Goal: Transaction & Acquisition: Purchase product/service

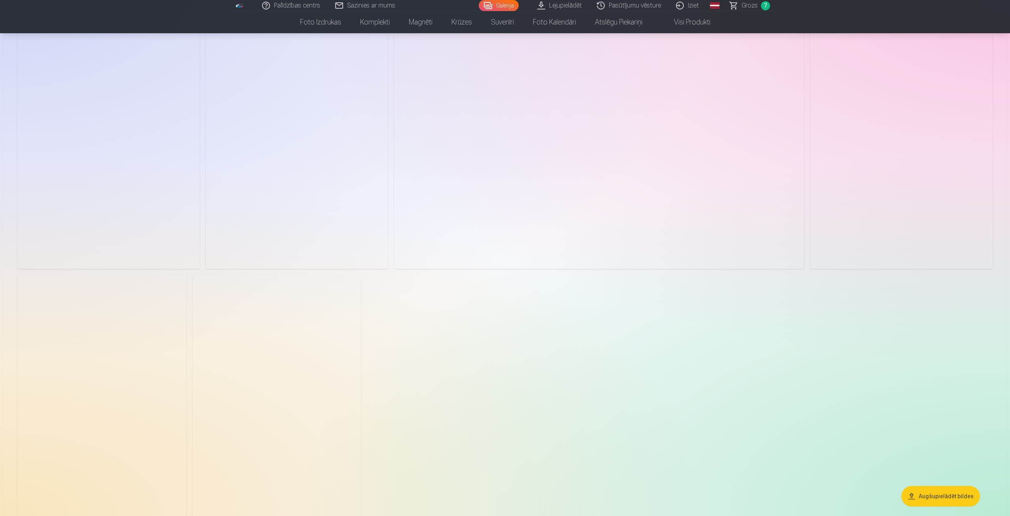
scroll to position [1581, 0]
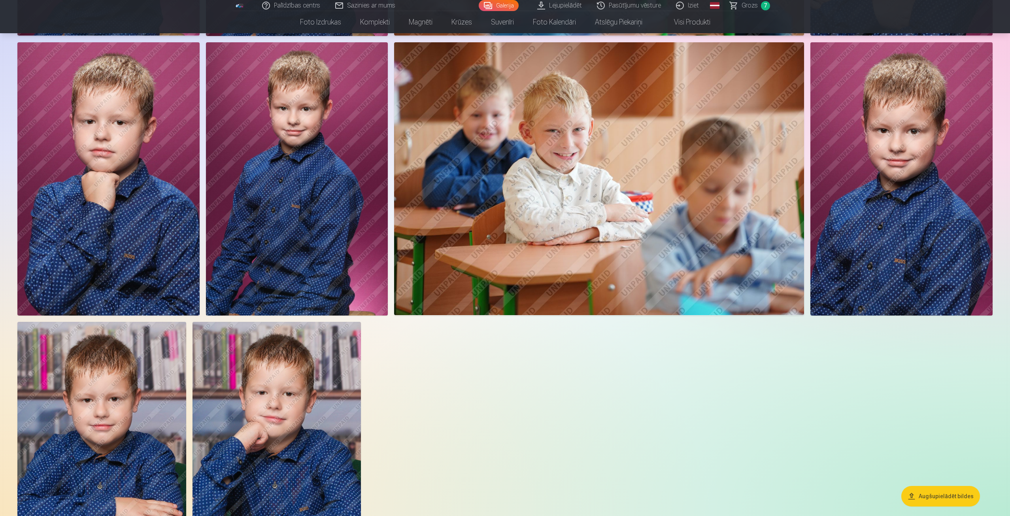
click at [751, 8] on span "Grozs" at bounding box center [750, 5] width 16 height 9
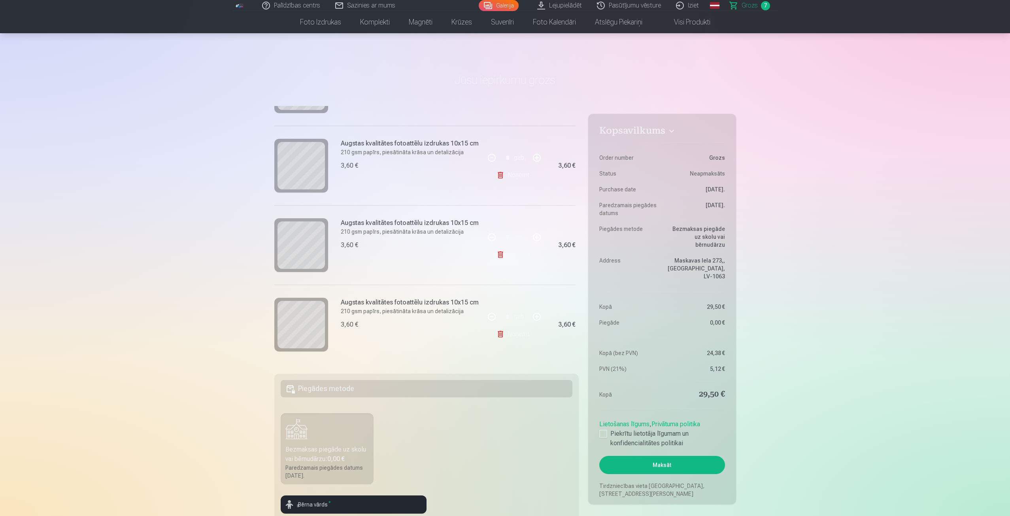
scroll to position [40, 0]
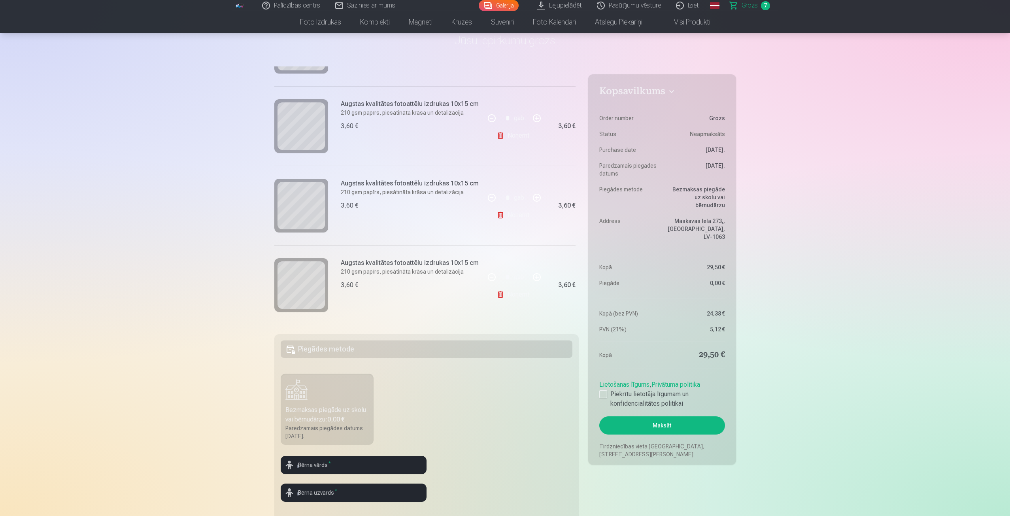
click at [508, 212] on link "Noņemt" at bounding box center [515, 215] width 36 height 16
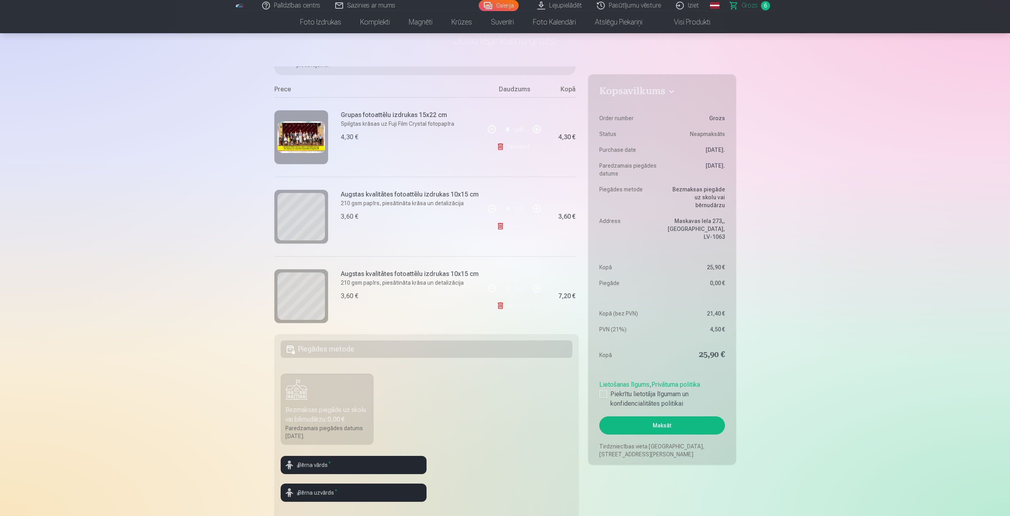
scroll to position [80, 0]
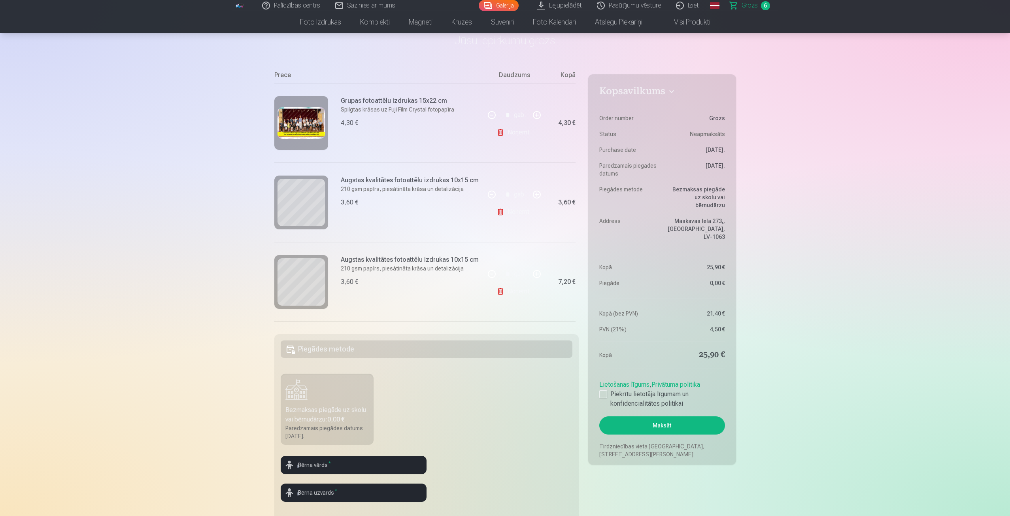
click at [515, 211] on link "Noņemt" at bounding box center [515, 212] width 36 height 16
type input "*"
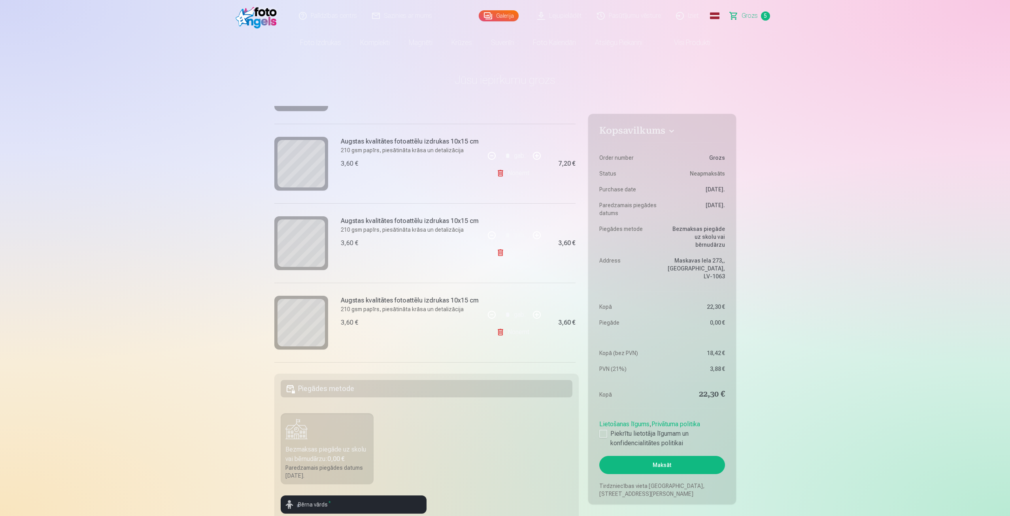
scroll to position [119, 0]
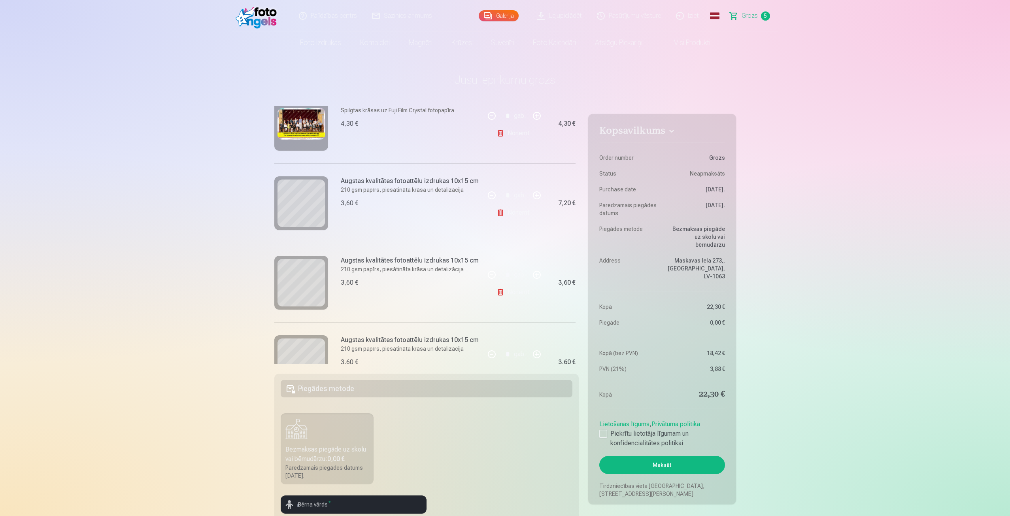
click at [489, 196] on button "button" at bounding box center [491, 195] width 19 height 19
type input "*"
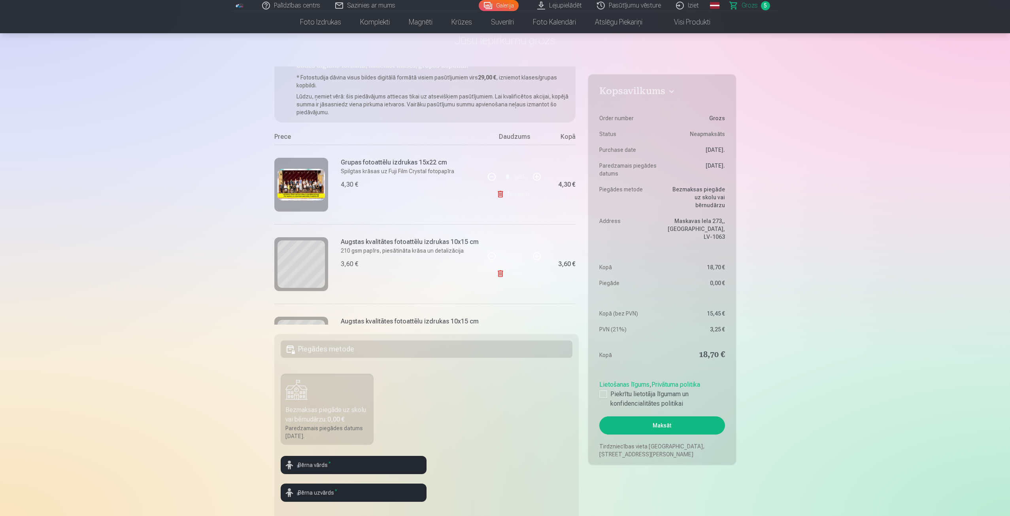
scroll to position [0, 0]
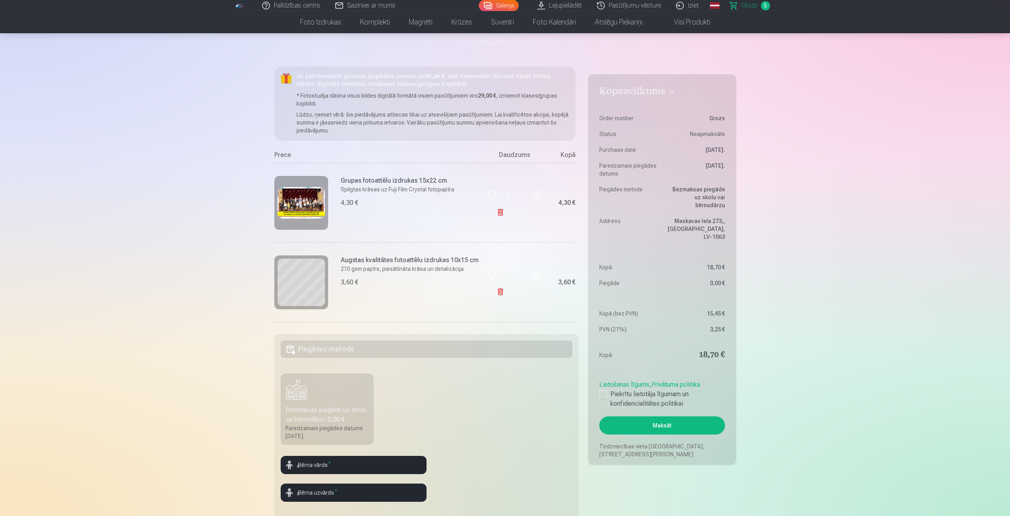
click at [746, 5] on span "Grozs" at bounding box center [750, 5] width 16 height 9
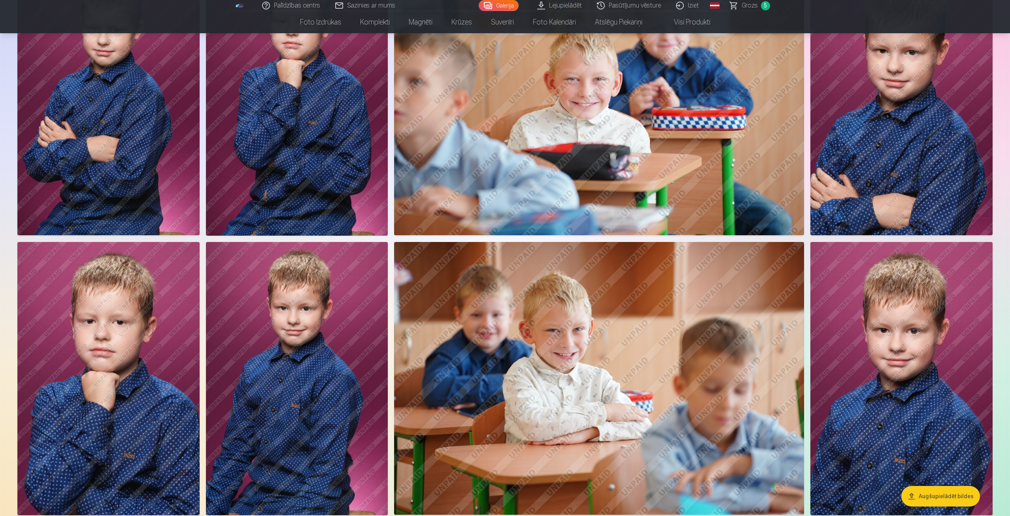
scroll to position [1344, 0]
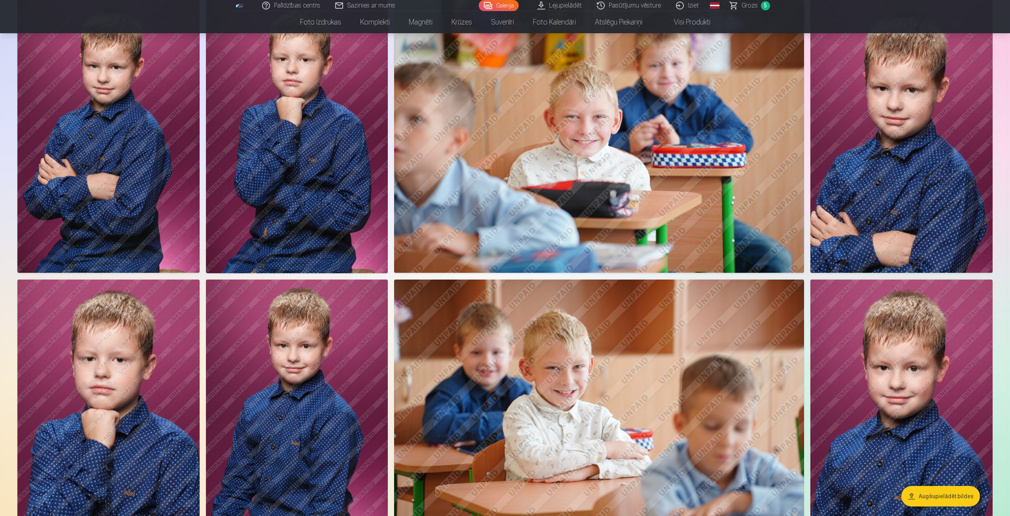
click at [746, 4] on span "Grozs" at bounding box center [750, 5] width 16 height 9
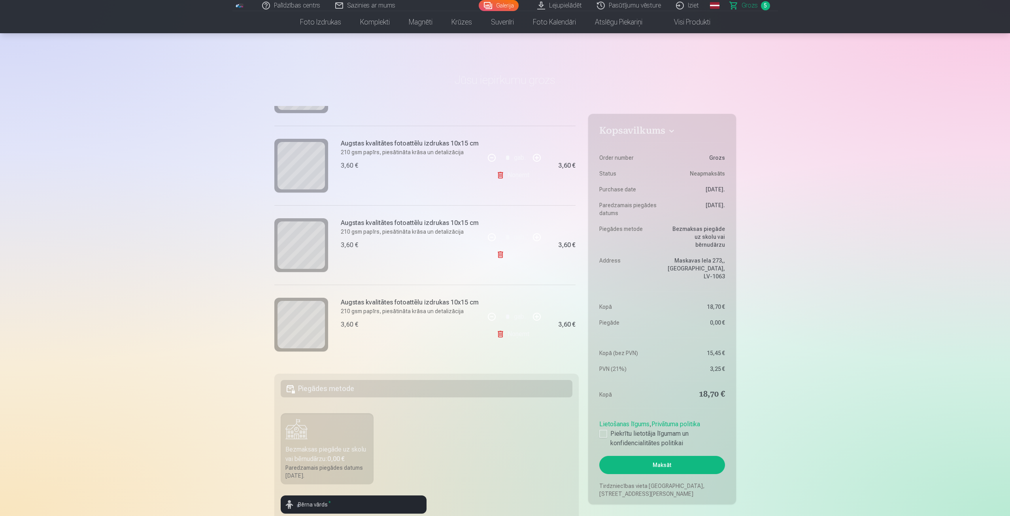
scroll to position [40, 0]
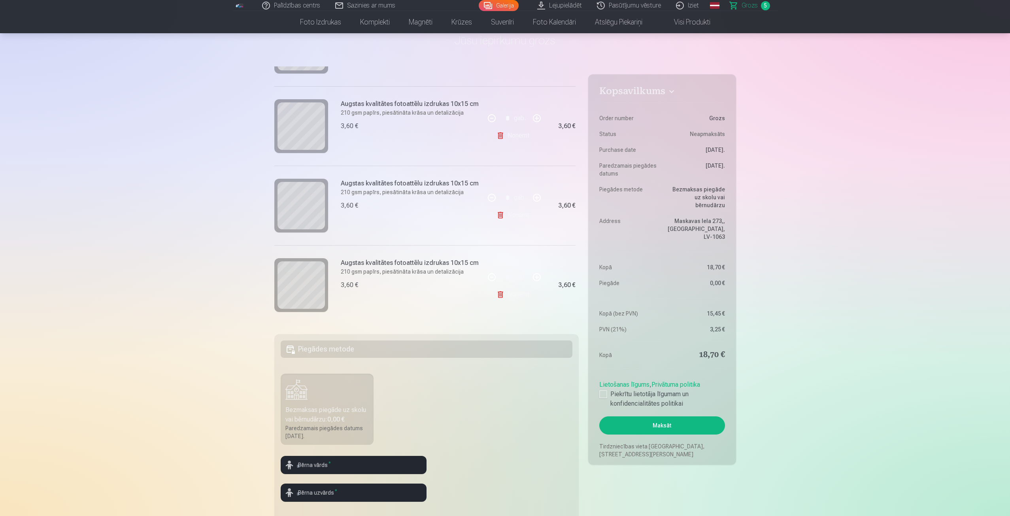
click at [504, 290] on link "Noņemt" at bounding box center [515, 295] width 36 height 16
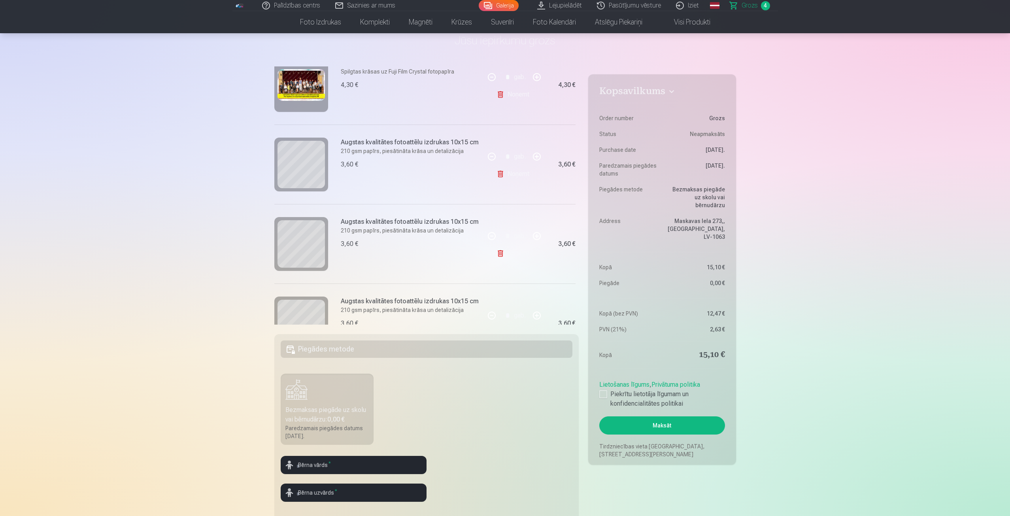
scroll to position [79, 0]
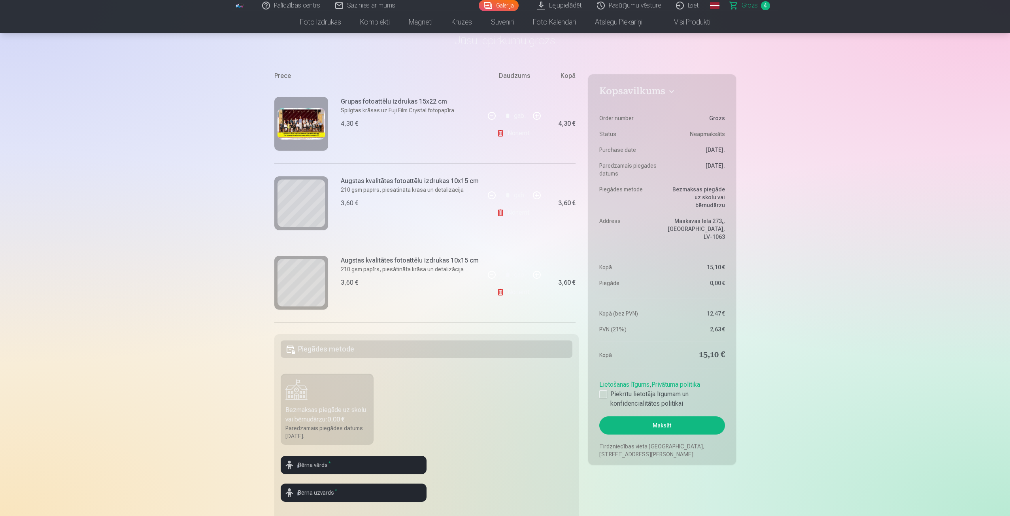
drag, startPoint x: 629, startPoint y: 183, endPoint x: 621, endPoint y: 183, distance: 7.6
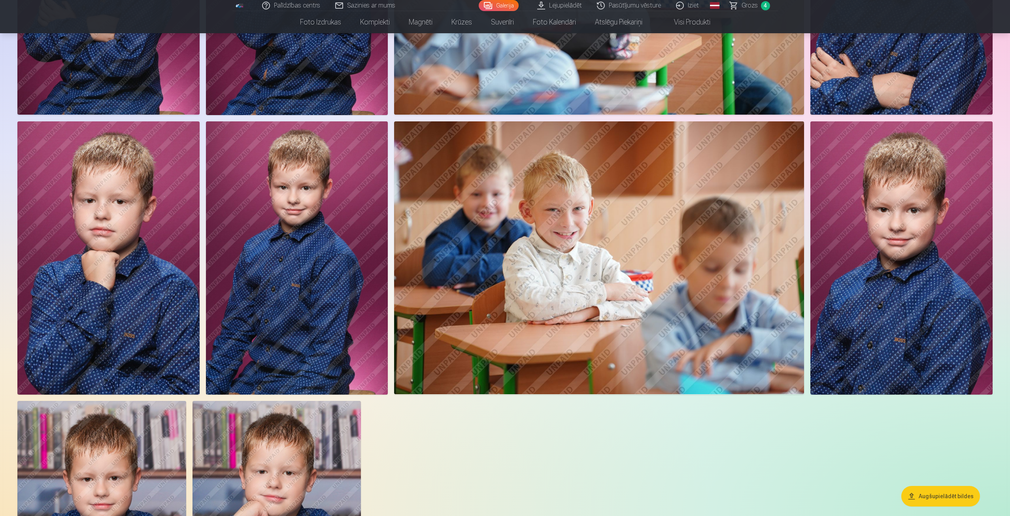
scroll to position [1305, 0]
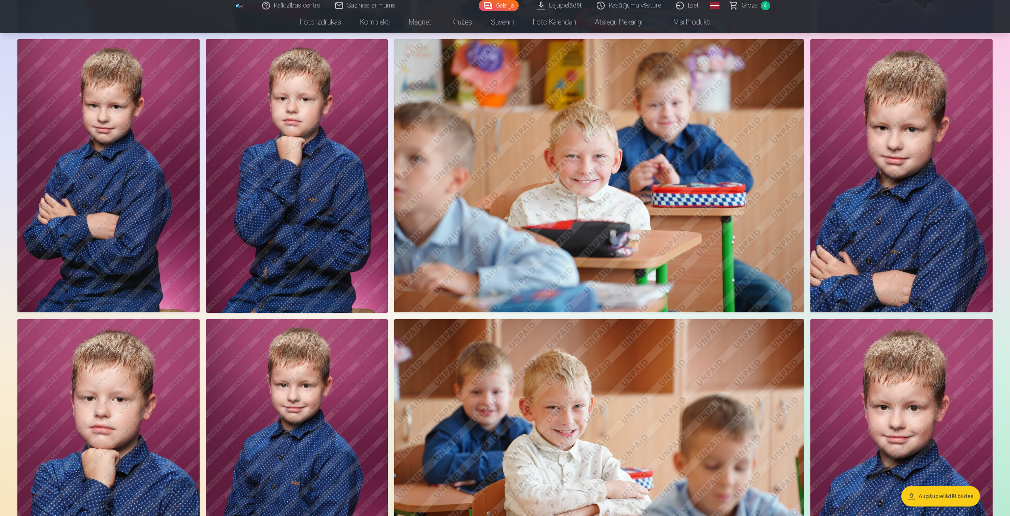
click at [896, 428] on img at bounding box center [902, 455] width 182 height 273
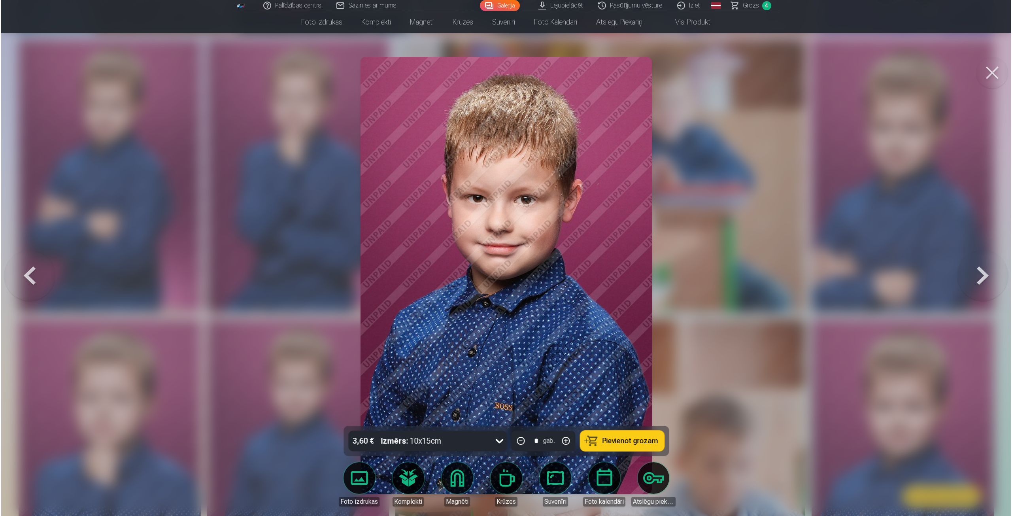
scroll to position [1307, 0]
click at [500, 442] on icon at bounding box center [499, 441] width 13 height 13
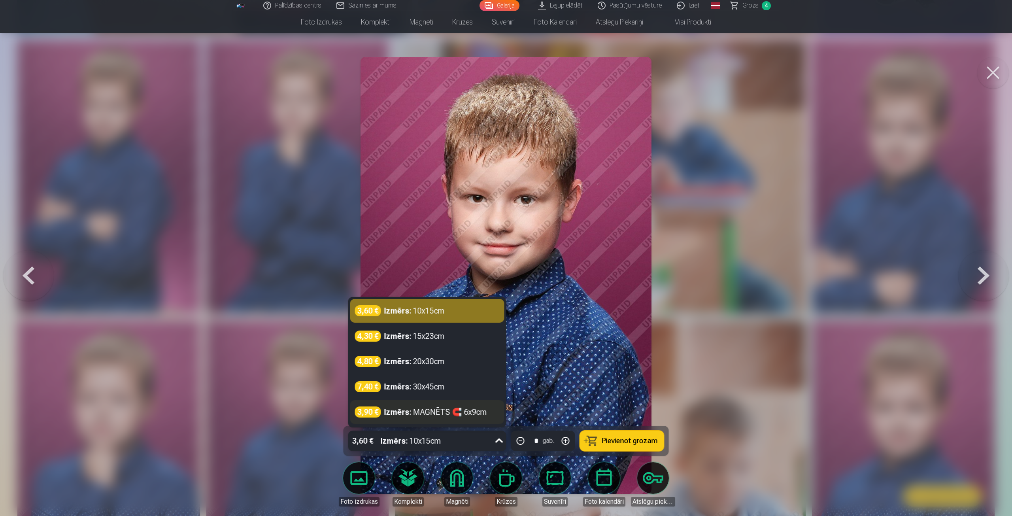
click at [429, 412] on div "Izmērs : MAGNĒTS 🧲 6x9cm" at bounding box center [435, 411] width 103 height 11
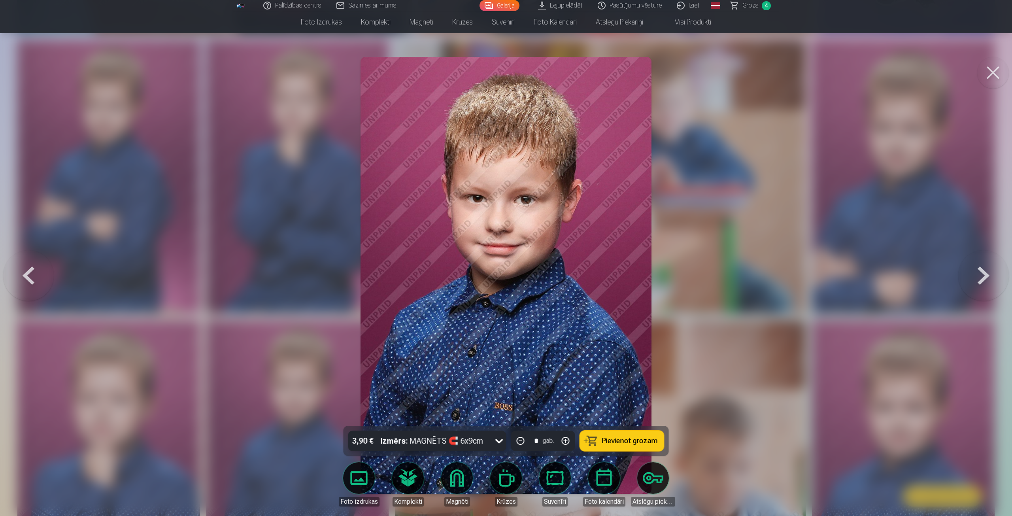
click at [630, 444] on span "Pievienot grozam" at bounding box center [630, 440] width 56 height 7
click at [747, 3] on span "Grozs" at bounding box center [750, 5] width 16 height 9
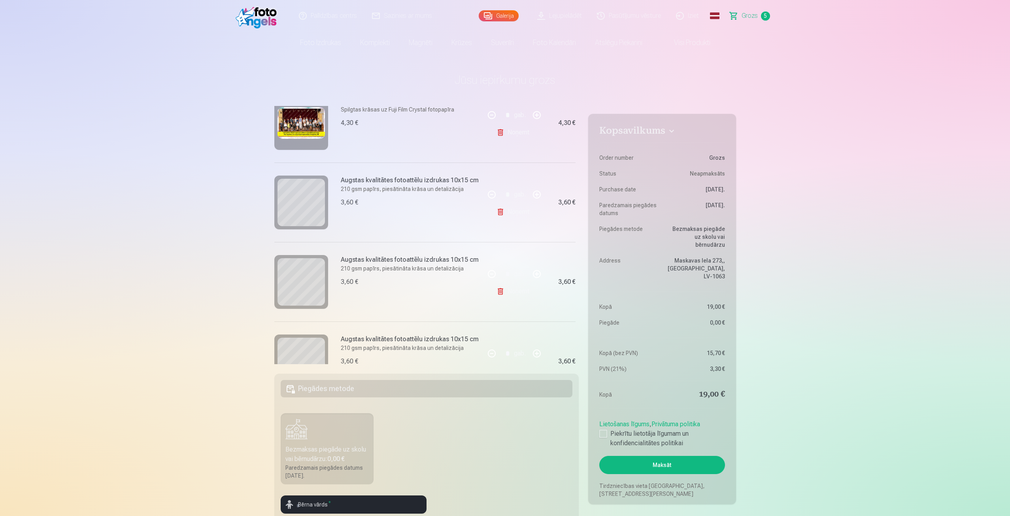
scroll to position [119, 0]
click at [507, 208] on link "Noņemt" at bounding box center [515, 212] width 36 height 16
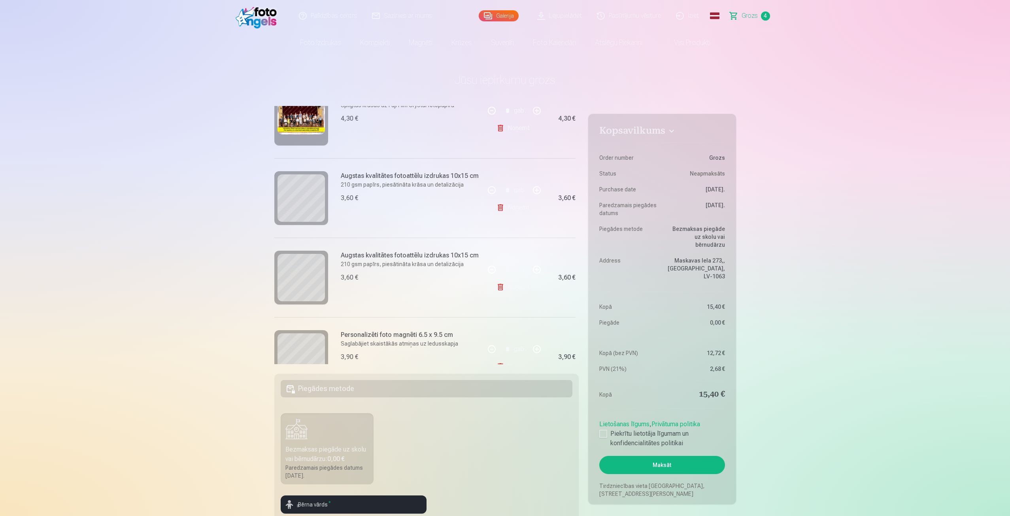
scroll to position [119, 0]
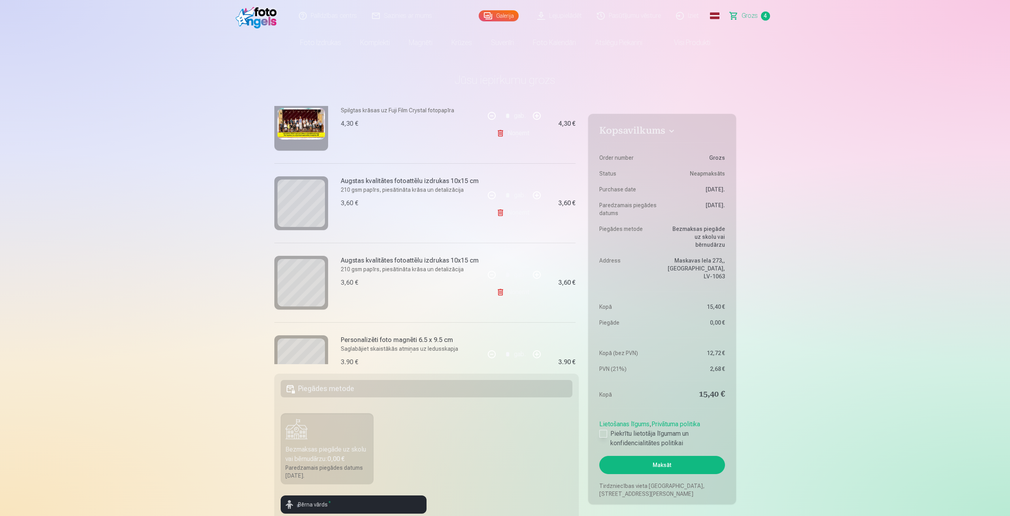
click at [601, 430] on div at bounding box center [603, 434] width 8 height 8
click at [653, 456] on button "Maksāt" at bounding box center [661, 465] width 125 height 18
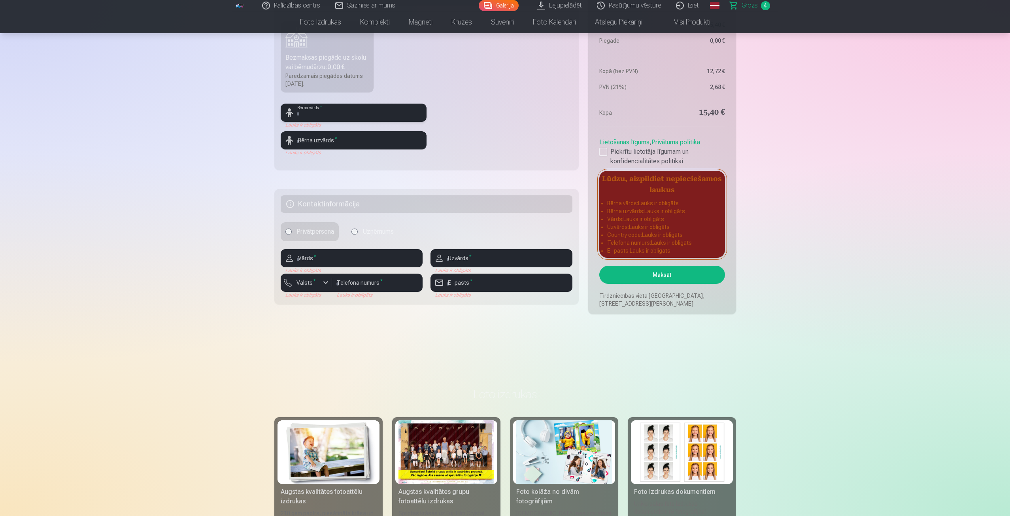
click at [327, 111] on input "text" at bounding box center [354, 113] width 146 height 18
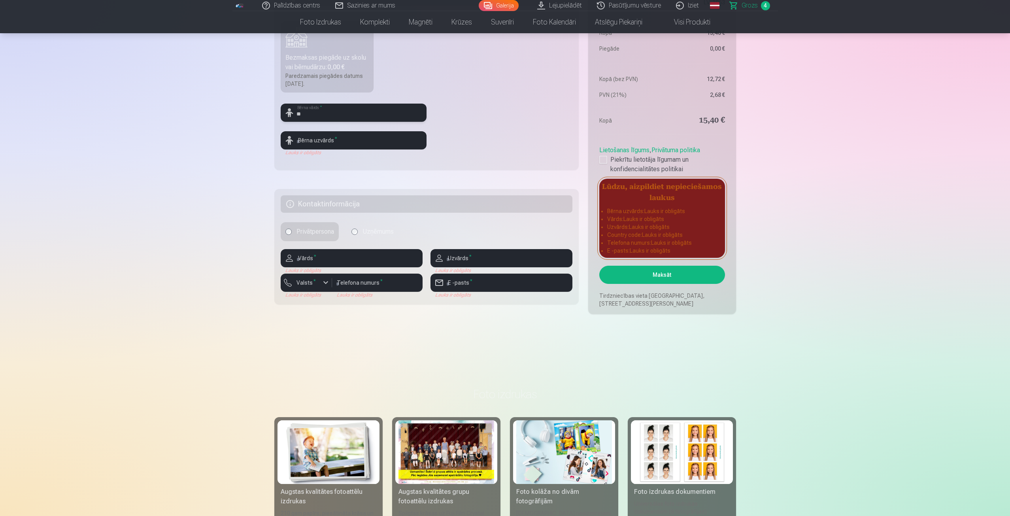
type input "*"
type input "*******"
click at [342, 144] on input "text" at bounding box center [354, 140] width 146 height 18
type input "*******"
click at [310, 257] on input "text" at bounding box center [352, 258] width 142 height 18
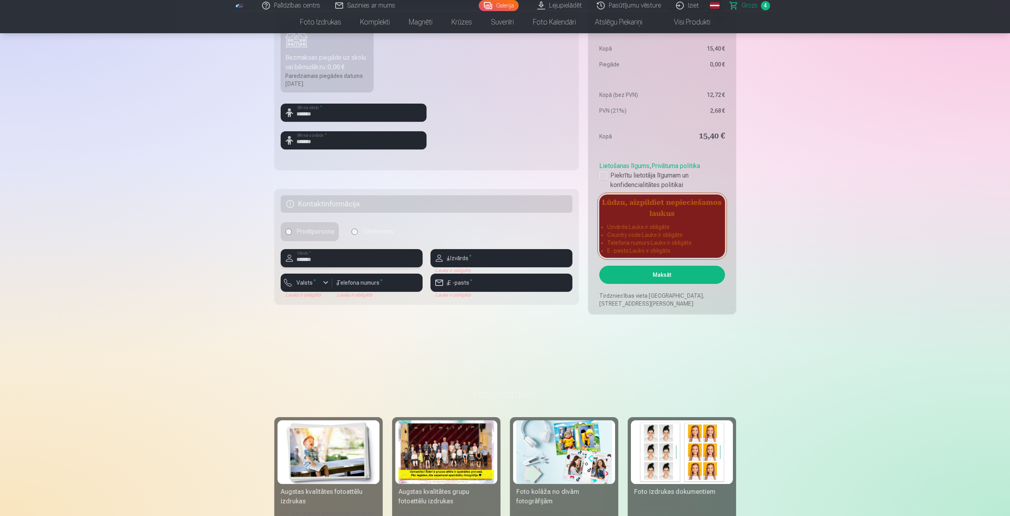
type input "*******"
click at [486, 254] on input "text" at bounding box center [502, 258] width 142 height 18
type input "*******"
click at [342, 285] on input "number" at bounding box center [377, 283] width 91 height 18
click at [326, 283] on div "button" at bounding box center [325, 282] width 9 height 9
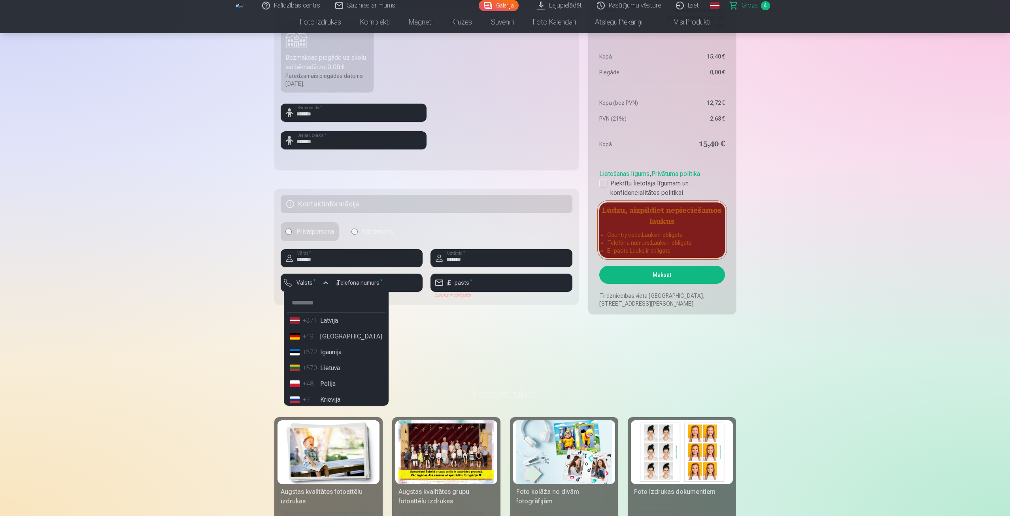
click at [312, 319] on div "+371" at bounding box center [311, 320] width 16 height 9
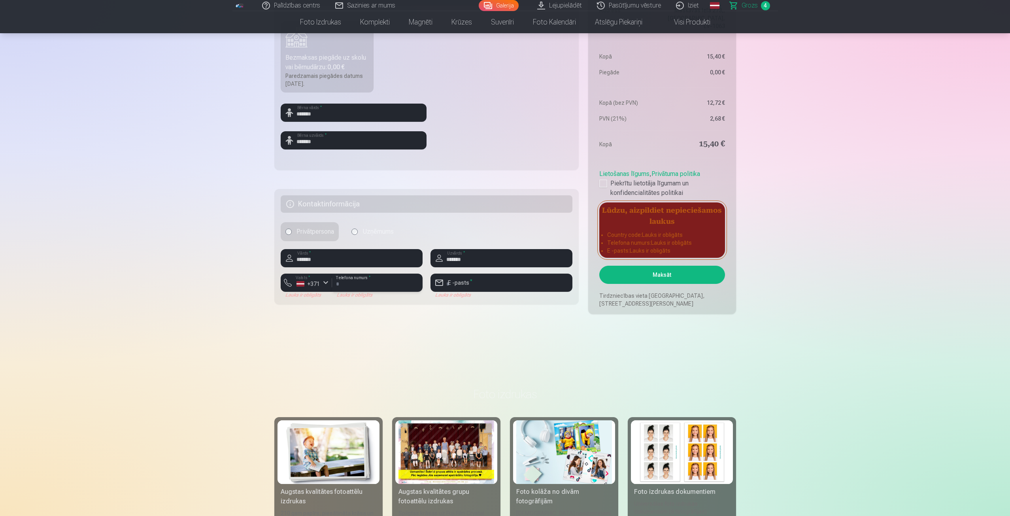
click at [361, 286] on input "number" at bounding box center [377, 283] width 91 height 18
click at [486, 283] on input "email" at bounding box center [502, 283] width 142 height 18
click at [483, 281] on input "email" at bounding box center [502, 283] width 142 height 18
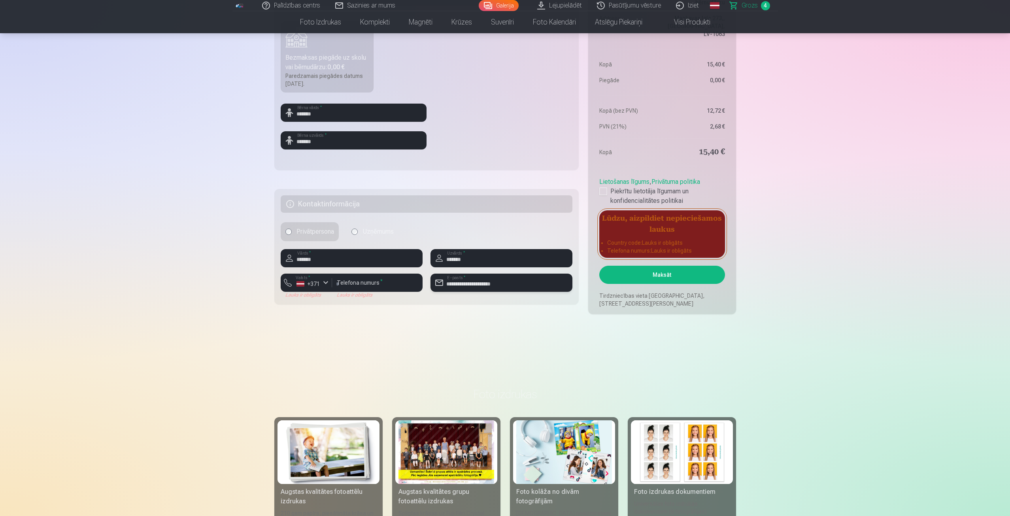
type input "**********"
click at [351, 284] on input "number" at bounding box center [377, 283] width 91 height 18
drag, startPoint x: 356, startPoint y: 283, endPoint x: 361, endPoint y: 286, distance: 5.3
click at [356, 283] on input "number" at bounding box center [377, 283] width 91 height 18
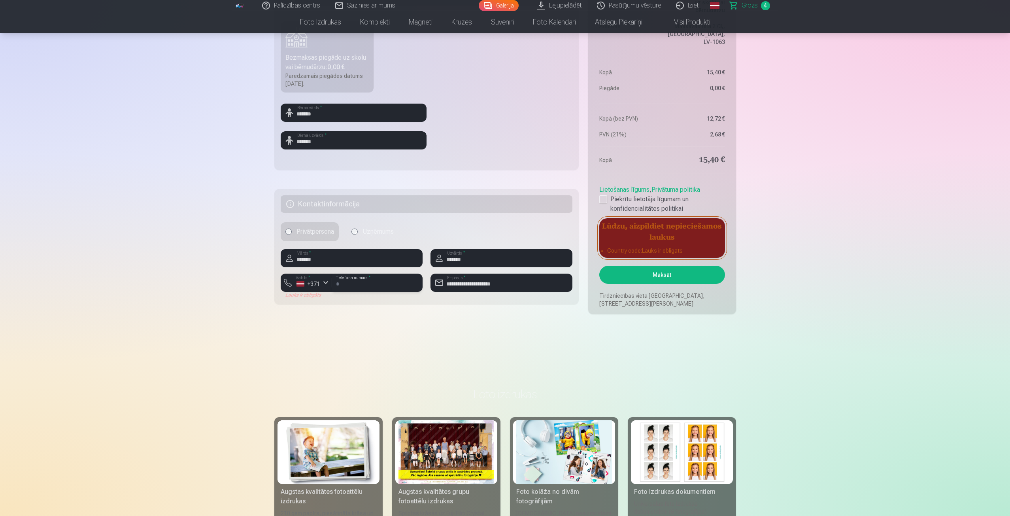
type input "********"
click at [436, 304] on fieldset "**********" at bounding box center [426, 246] width 305 height 115
click at [651, 271] on button "Maksāt" at bounding box center [661, 275] width 125 height 18
